Goal: Task Accomplishment & Management: Manage account settings

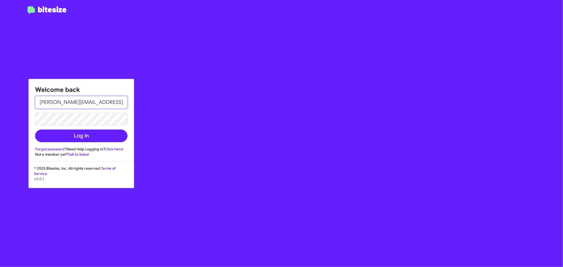
click at [85, 101] on input "[PERSON_NAME][EMAIL_ADDRESS][DOMAIN_NAME]" at bounding box center [81, 102] width 92 height 13
type input "[EMAIL_ADDRESS][DOMAIN_NAME]"
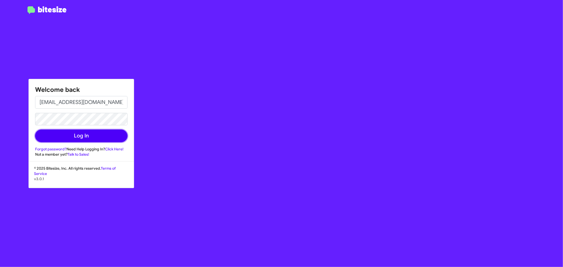
click at [49, 134] on button "Log In" at bounding box center [81, 136] width 92 height 13
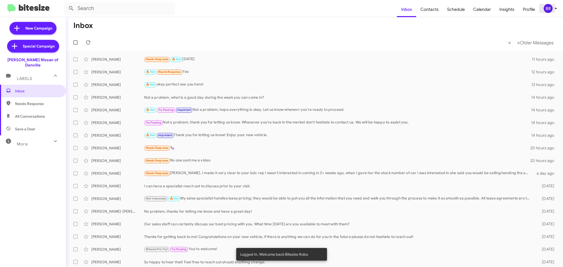
click at [554, 10] on icon at bounding box center [556, 8] width 6 height 6
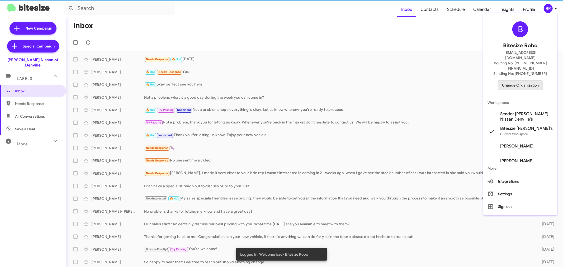
click at [517, 81] on span "Change Organization" at bounding box center [520, 85] width 37 height 9
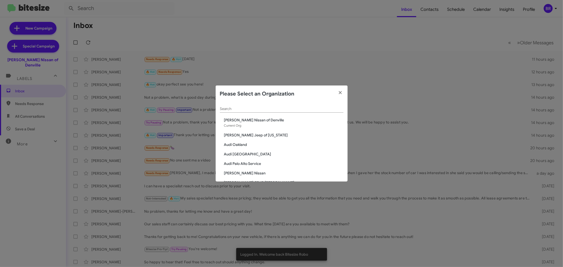
click at [256, 108] on input "Search" at bounding box center [282, 109] width 124 height 4
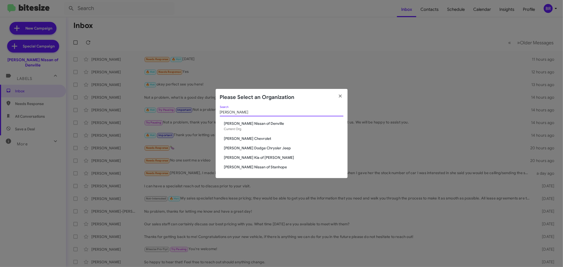
type input "[PERSON_NAME]"
click at [255, 168] on span "[PERSON_NAME] Nissan of Stanhope" at bounding box center [283, 166] width 119 height 5
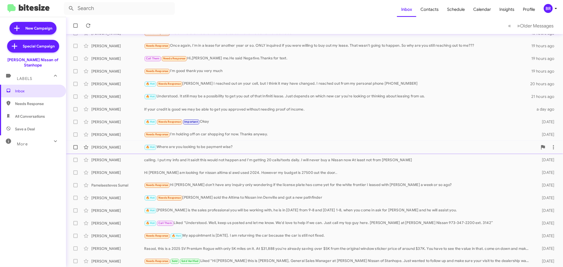
scroll to position [39, 0]
click at [213, 193] on div "David Marciano 🔥 Hot Needs Response Stephen I sold the Altima to Nissan inn Den…" at bounding box center [314, 197] width 489 height 11
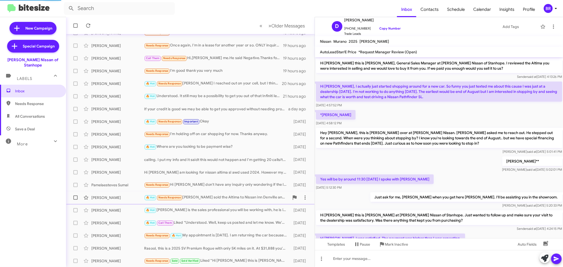
scroll to position [242, 0]
